Goal: Task Accomplishment & Management: Manage account settings

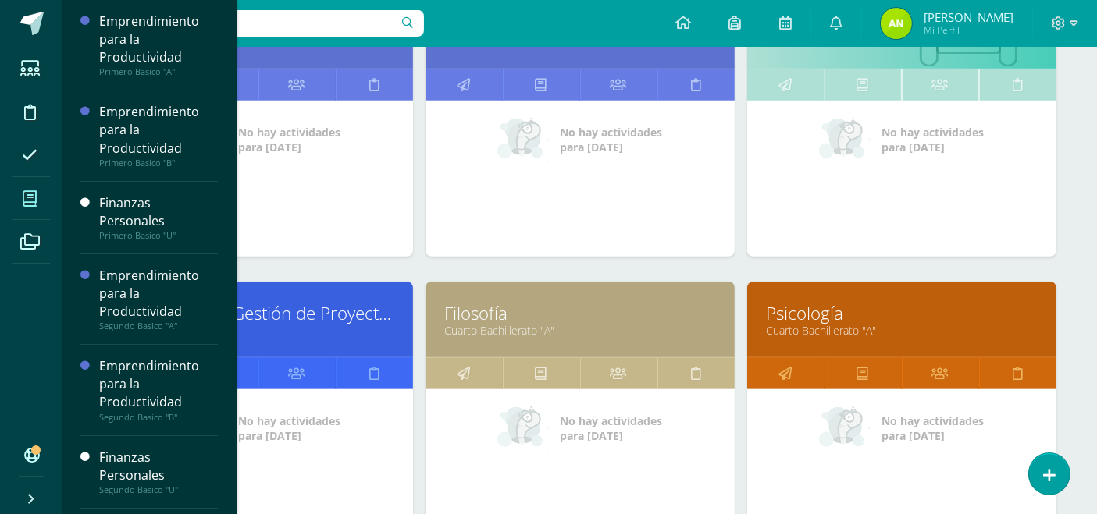
scroll to position [890, 0]
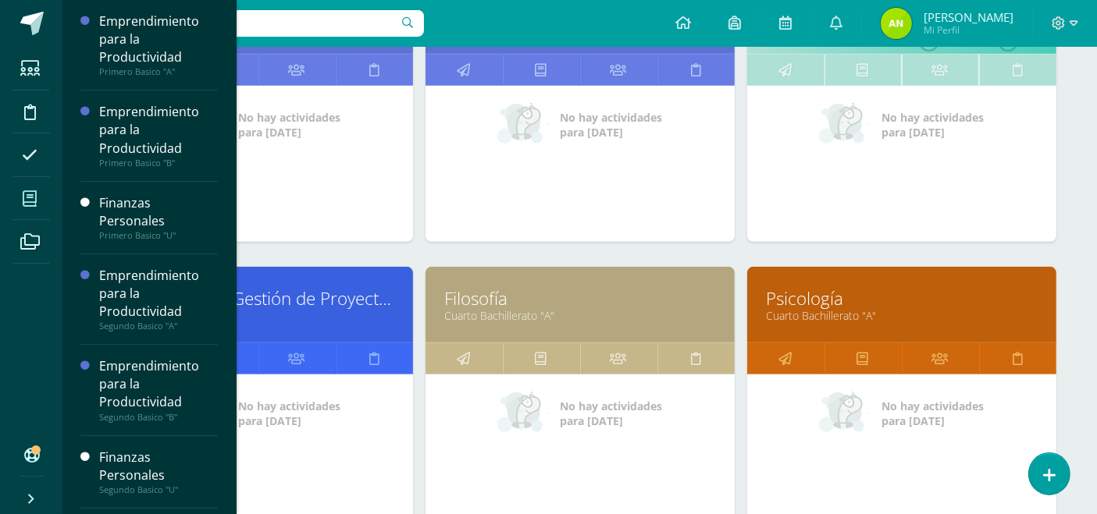
click at [322, 296] on link "Elaboración y Gestión de Proyectos" at bounding box center [258, 298] width 270 height 24
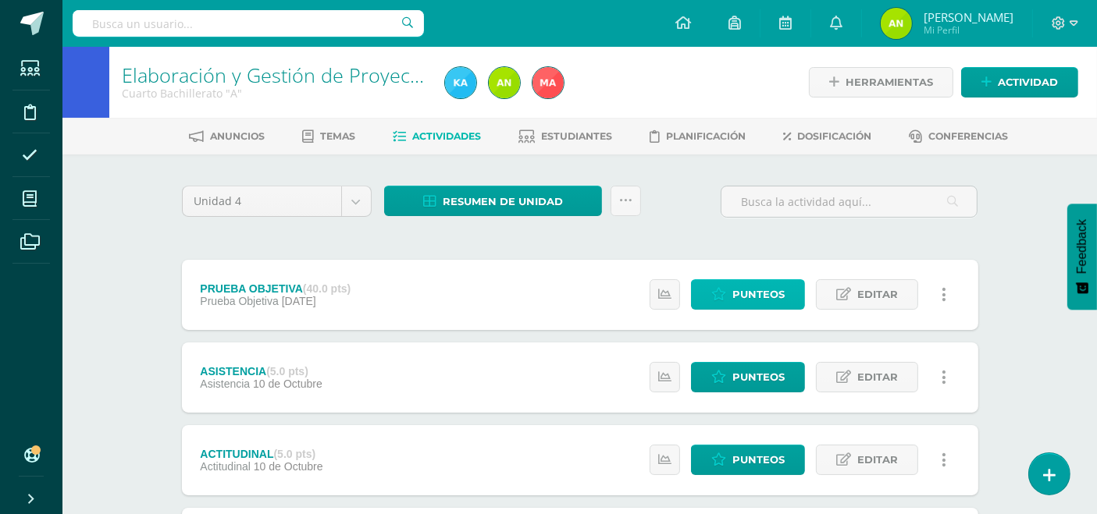
click at [745, 289] on span "Punteos" at bounding box center [758, 294] width 52 height 29
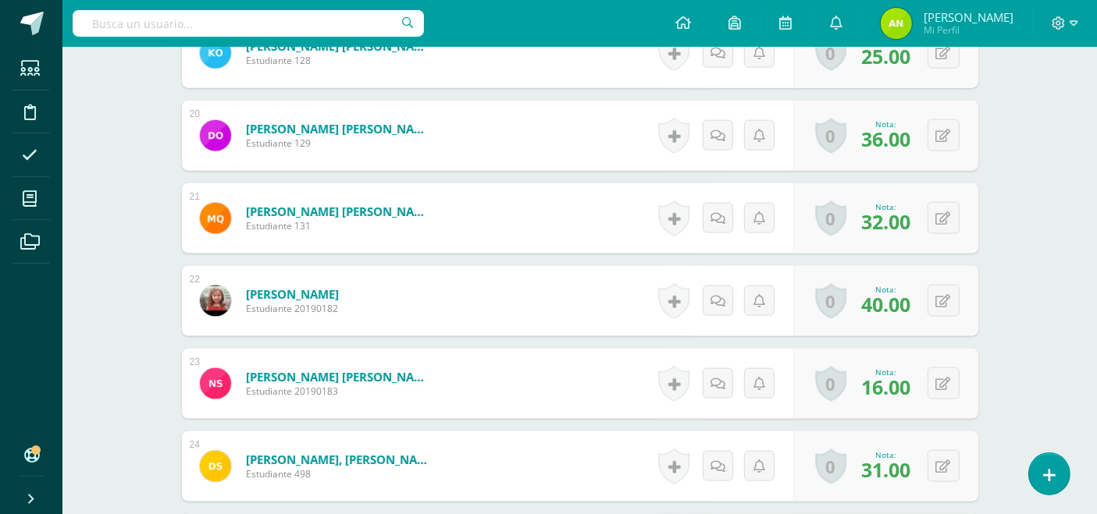
scroll to position [2050, 0]
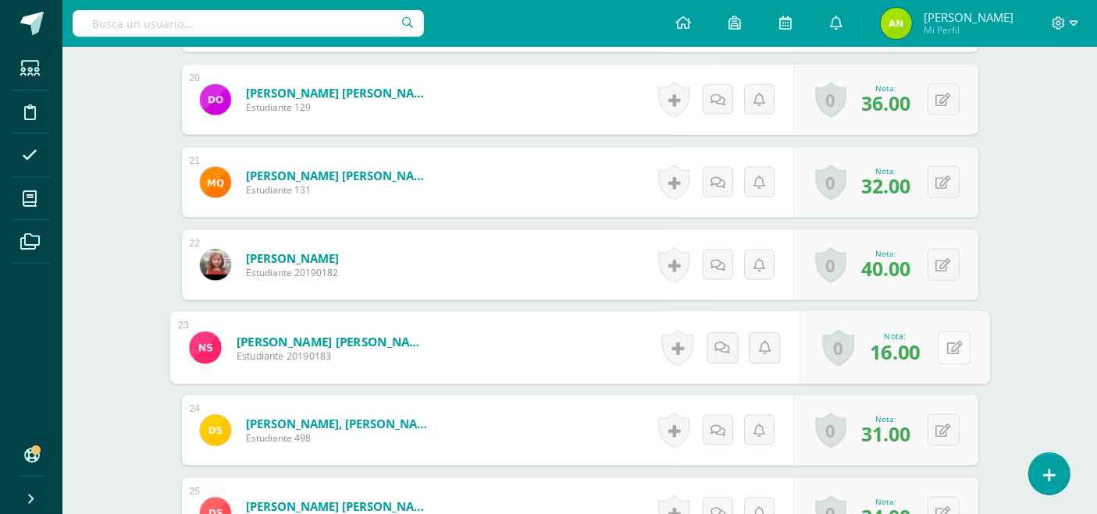
click at [944, 347] on button at bounding box center [954, 348] width 33 height 33
type input "20"
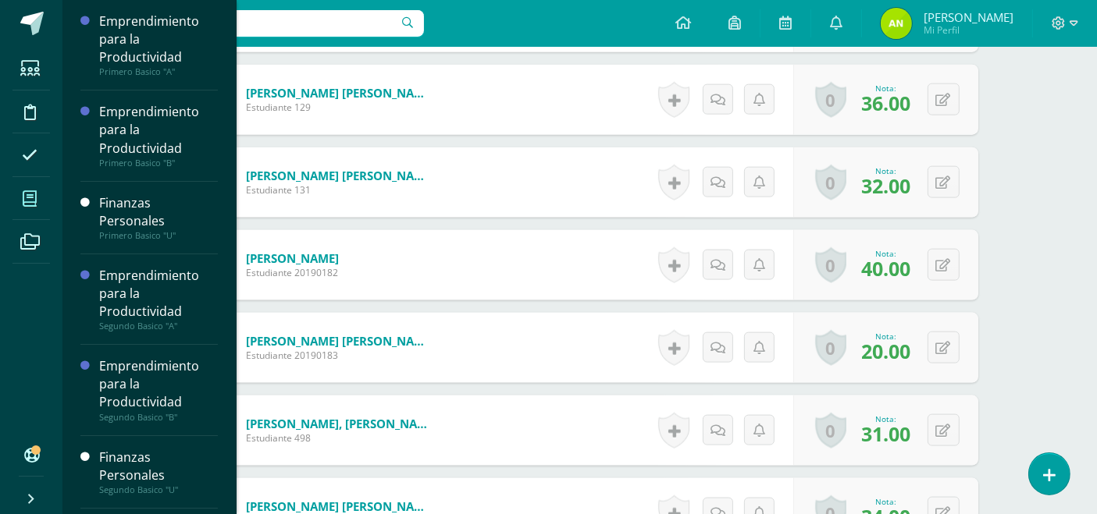
click at [35, 199] on icon at bounding box center [30, 199] width 14 height 16
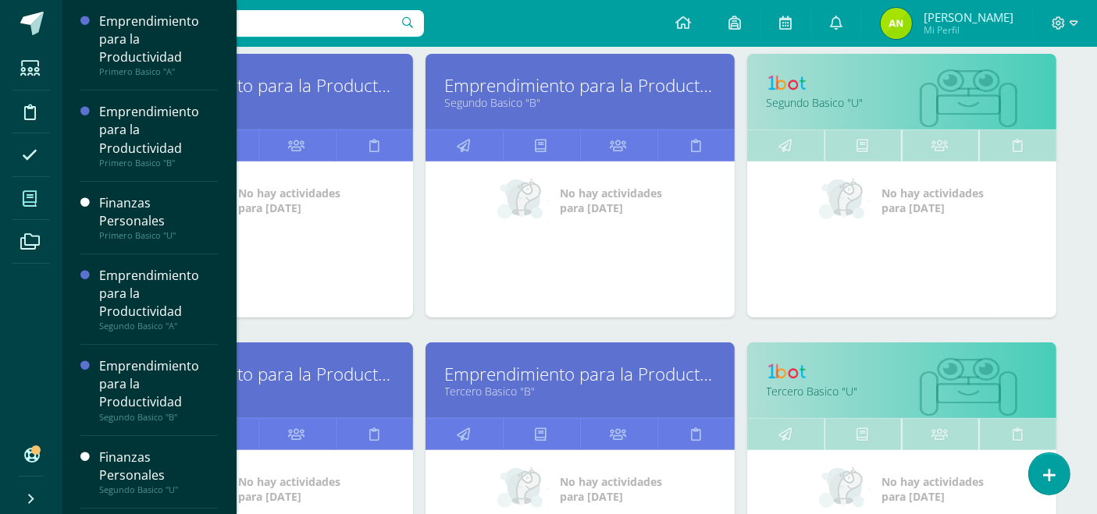
scroll to position [627, 0]
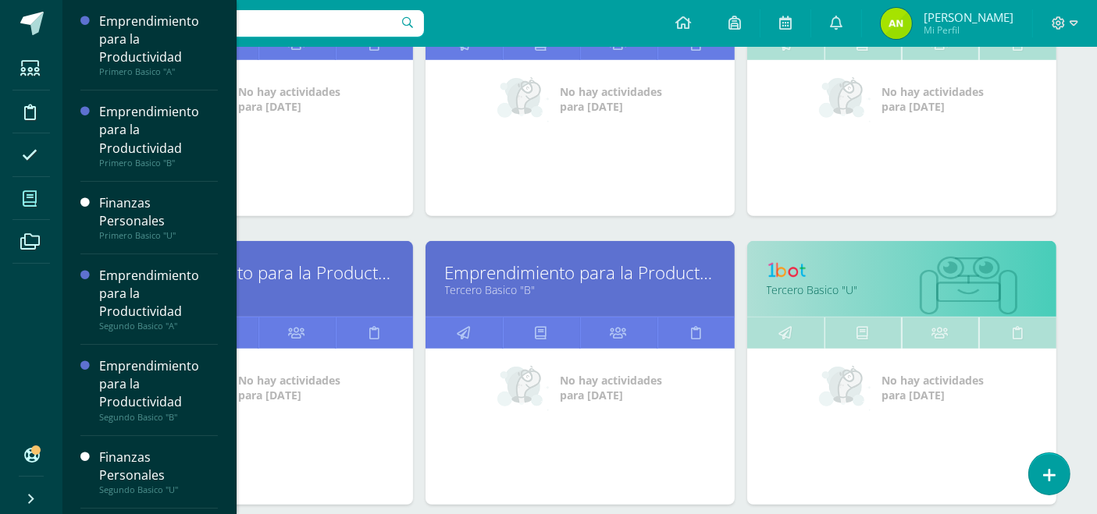
click at [510, 278] on link "Emprendimiento para la Productividad" at bounding box center [580, 273] width 270 height 24
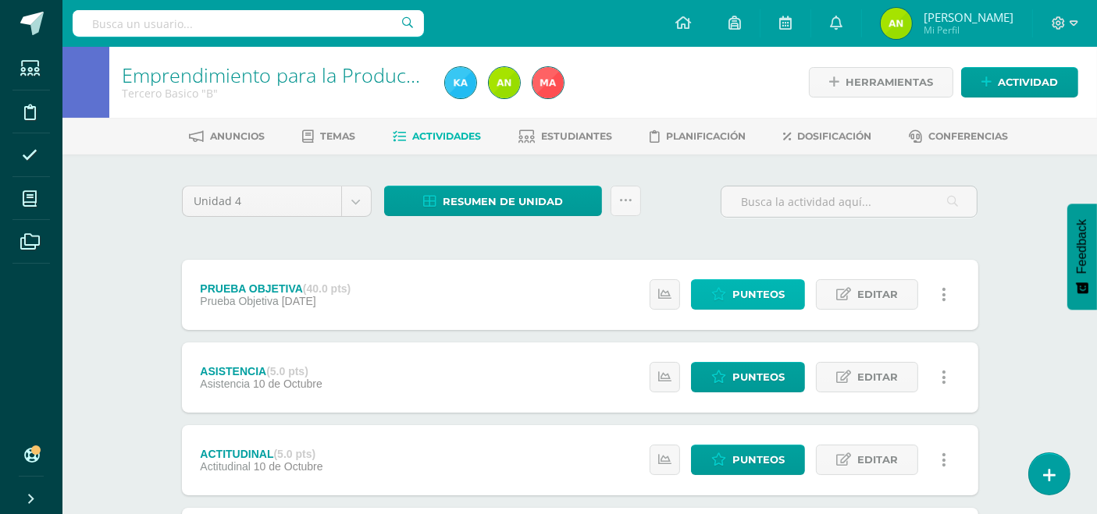
click at [767, 290] on span "Punteos" at bounding box center [758, 294] width 52 height 29
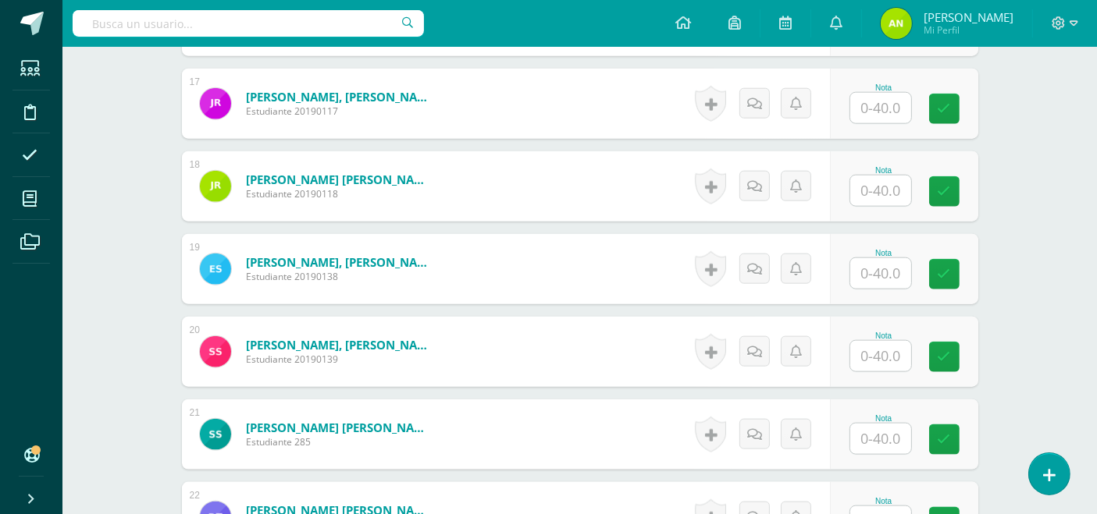
scroll to position [1802, 0]
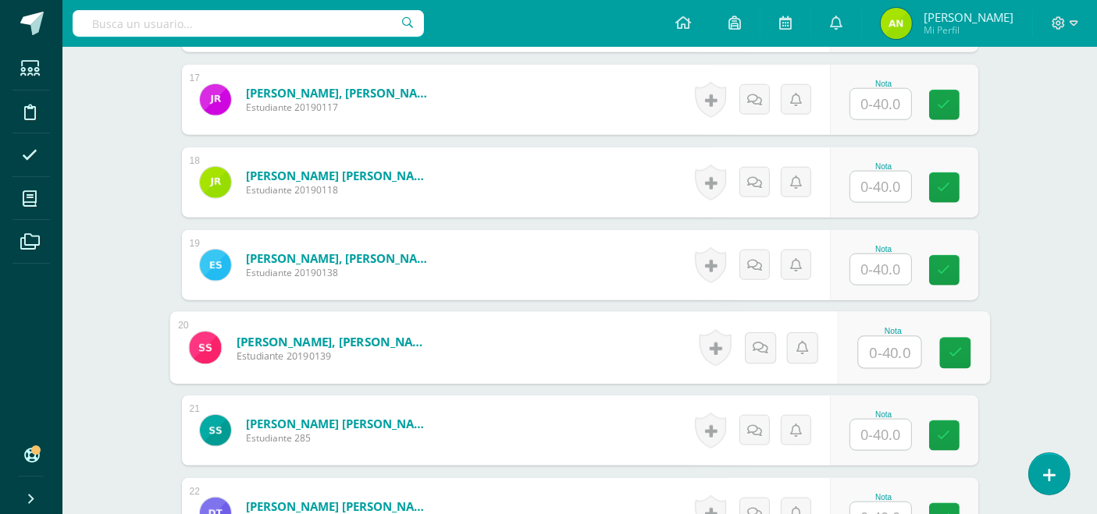
click at [878, 355] on input "text" at bounding box center [889, 352] width 62 height 31
type input "40"
